Goal: Transaction & Acquisition: Purchase product/service

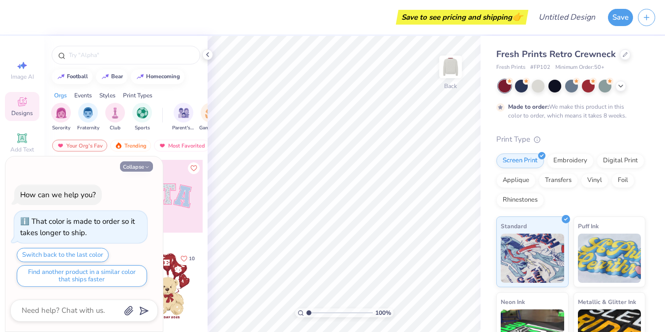
click at [146, 163] on button "Collapse" at bounding box center [136, 166] width 33 height 10
type textarea "x"
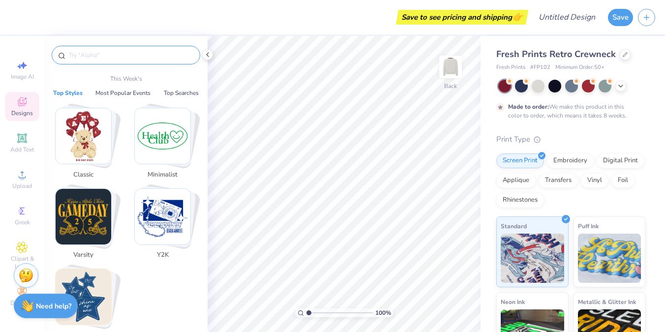
click at [112, 56] on input "text" at bounding box center [131, 55] width 126 height 10
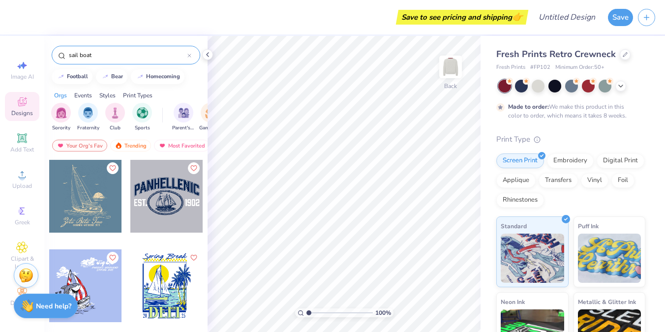
type input "sail boat"
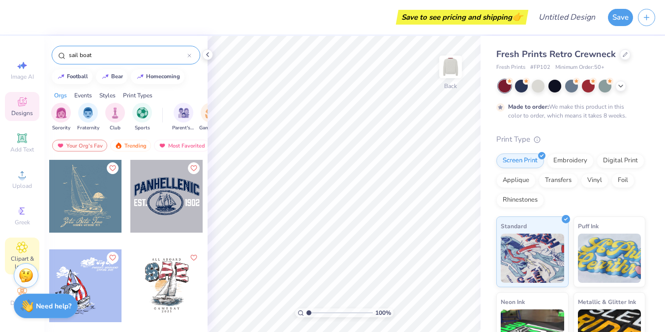
click at [17, 246] on icon at bounding box center [21, 247] width 11 height 12
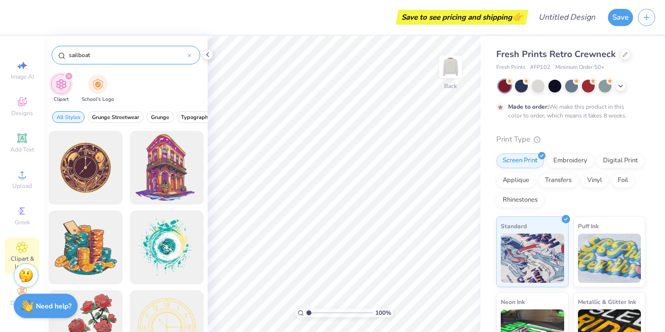
type input "sailboat"
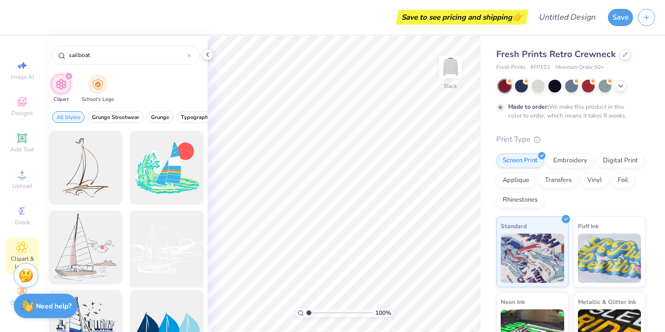
click at [152, 252] on div at bounding box center [166, 247] width 81 height 81
click at [101, 172] on div at bounding box center [85, 167] width 81 height 81
click at [24, 181] on div "Upload" at bounding box center [22, 179] width 34 height 29
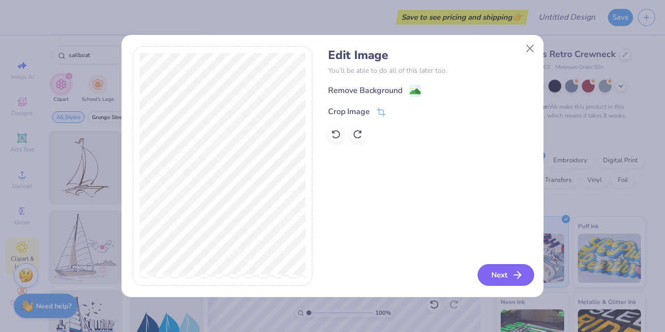
click at [508, 266] on button "Next" at bounding box center [505, 275] width 57 height 22
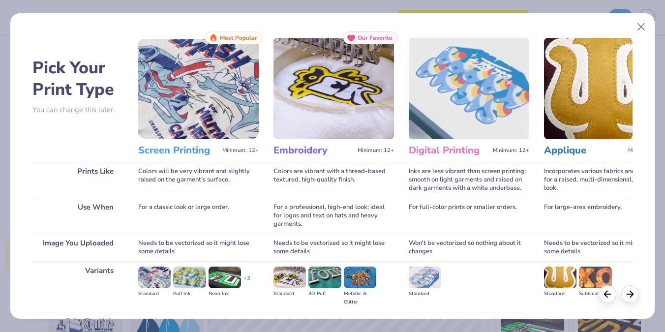
scroll to position [7, 0]
click at [299, 155] on h3 "Embroidery" at bounding box center [313, 150] width 80 height 13
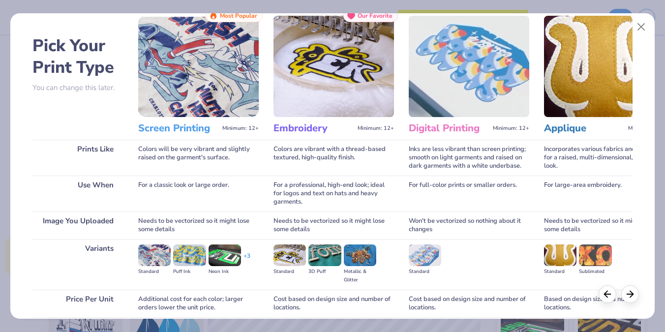
scroll to position [109, 0]
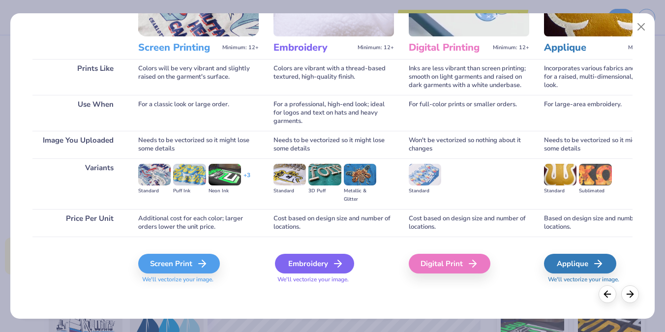
click at [312, 266] on div "Embroidery" at bounding box center [314, 264] width 79 height 20
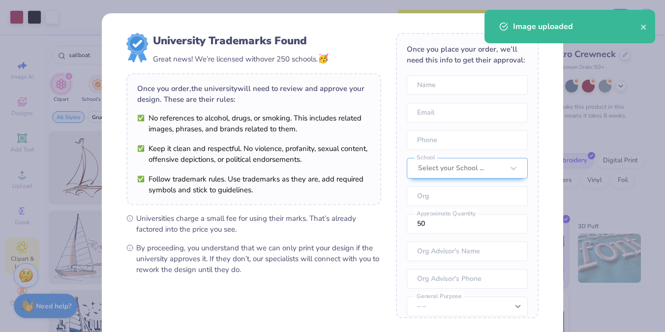
click at [339, 188] on body "Art colors Save to see pricing and shipping 👉 Design Title Save Image AI Design…" at bounding box center [332, 166] width 665 height 332
type input "6.40"
type input "3.84"
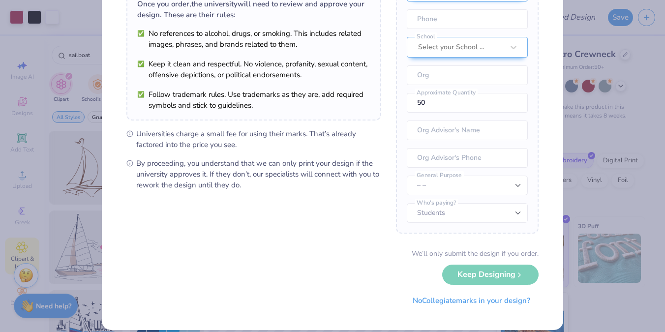
scroll to position [96, 0]
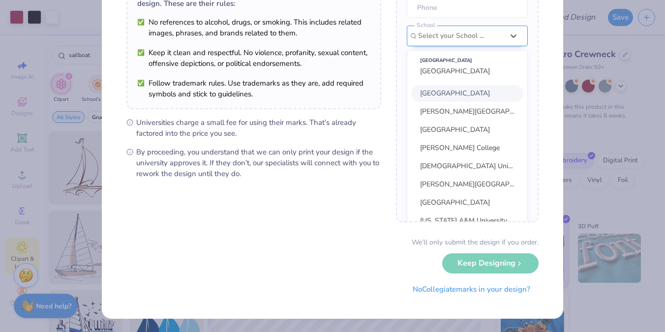
click at [466, 34] on div at bounding box center [461, 35] width 86 height 13
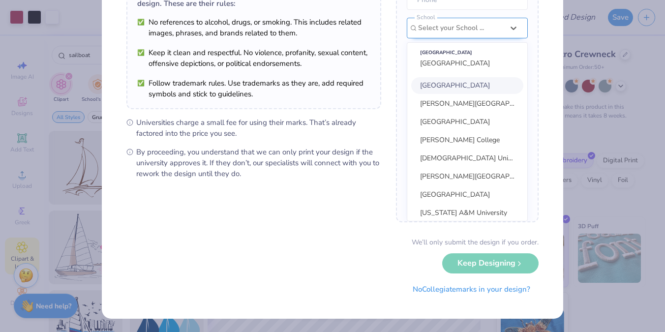
scroll to position [0, 0]
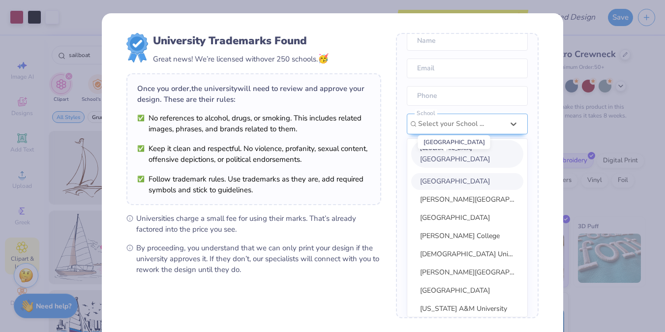
click at [456, 160] on span "[GEOGRAPHIC_DATA]" at bounding box center [455, 158] width 70 height 9
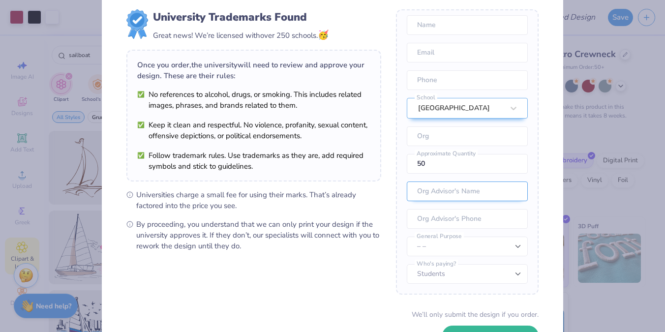
scroll to position [35, 0]
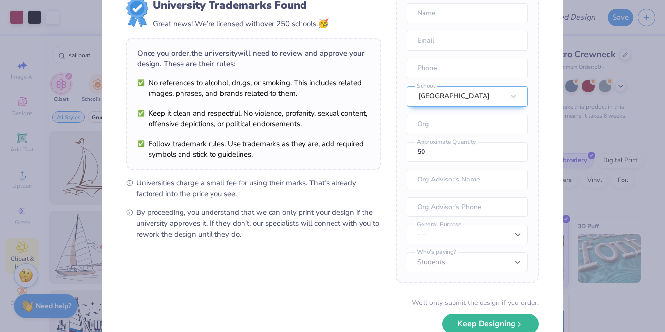
click at [450, 112] on div "Once you place your order, we’ll need this info to get their approval: Name Ema…" at bounding box center [467, 140] width 143 height 285
click at [450, 127] on input "text" at bounding box center [466, 125] width 121 height 20
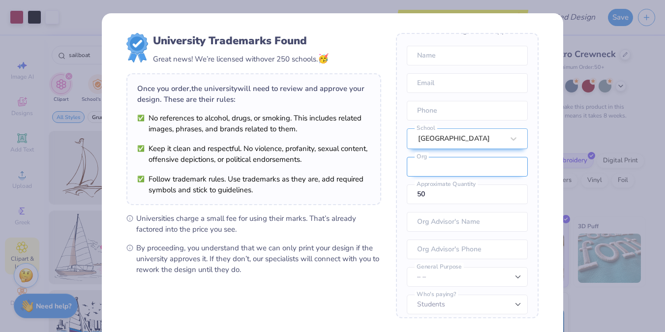
scroll to position [0, 0]
